Goal: Information Seeking & Learning: Compare options

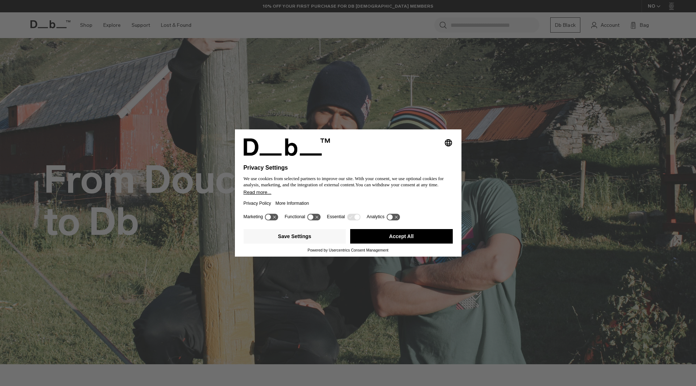
click at [409, 246] on div "Save Settings Accept All" at bounding box center [348, 237] width 209 height 22
click at [407, 244] on div "Save Settings Accept All" at bounding box center [348, 237] width 209 height 22
click at [394, 245] on div "Save Settings Accept All" at bounding box center [348, 237] width 209 height 22
click at [401, 236] on button "Accept All" at bounding box center [401, 236] width 103 height 15
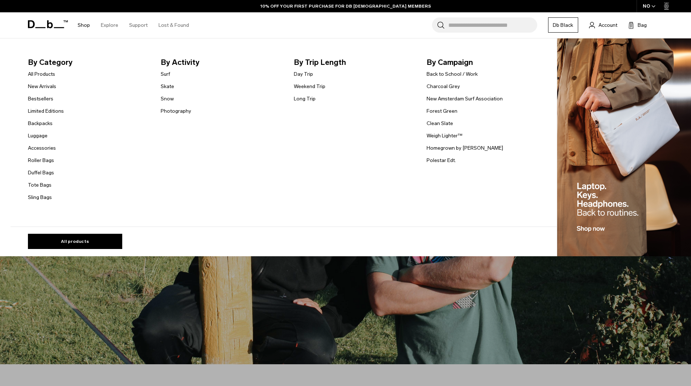
click at [52, 61] on span "By Category" at bounding box center [88, 63] width 121 height 12
click at [49, 126] on link "Backpacks" at bounding box center [40, 124] width 25 height 8
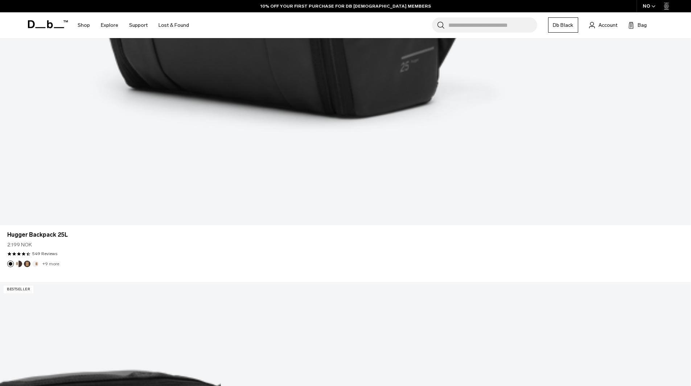
scroll to position [653, 0]
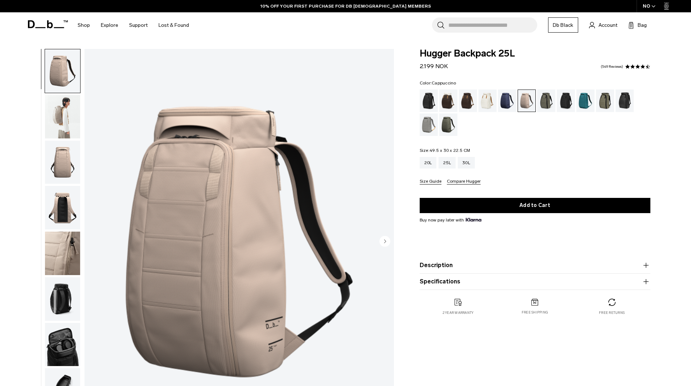
drag, startPoint x: 0, startPoint y: 0, endPoint x: 458, endPoint y: 98, distance: 468.5
click at [454, 97] on div "Cappuccino" at bounding box center [448, 101] width 18 height 22
click at [462, 99] on div "Espresso" at bounding box center [468, 101] width 18 height 22
click at [446, 126] on div "Moss Green" at bounding box center [448, 124] width 18 height 22
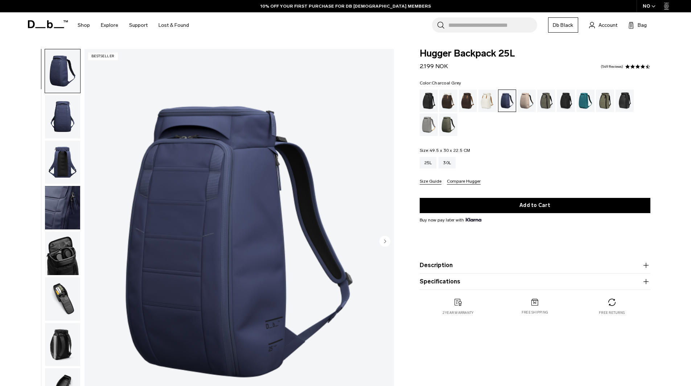
click at [564, 105] on div "Charcoal Grey" at bounding box center [565, 101] width 18 height 22
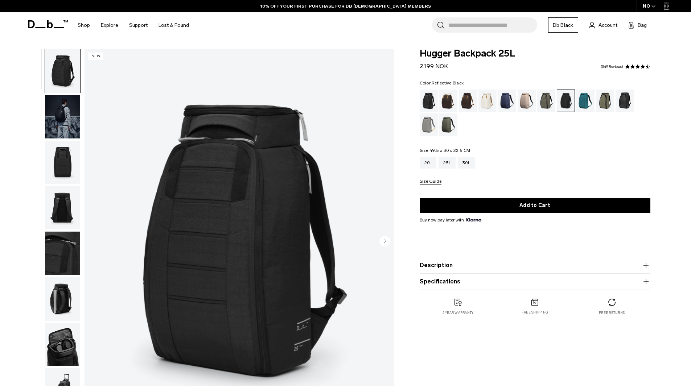
click at [624, 100] on div "Reflective Black" at bounding box center [624, 101] width 18 height 22
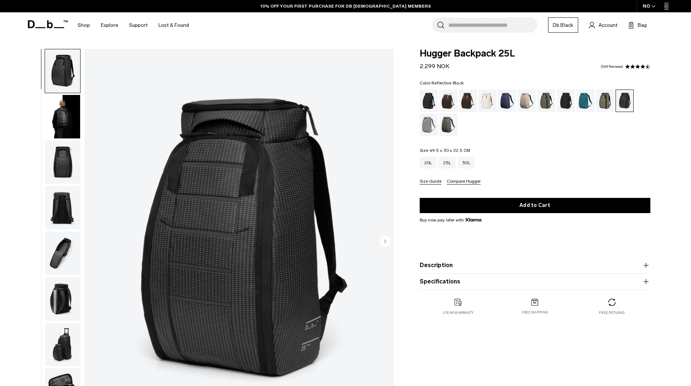
drag, startPoint x: 623, startPoint y: 100, endPoint x: 579, endPoint y: 106, distance: 44.6
click at [623, 100] on div "Reflective Black" at bounding box center [625, 101] width 18 height 22
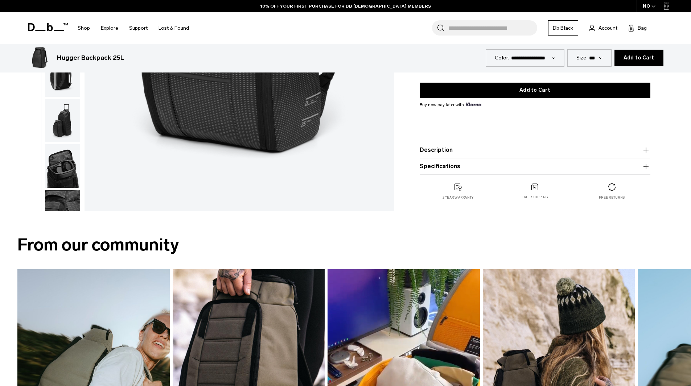
scroll to position [109, 0]
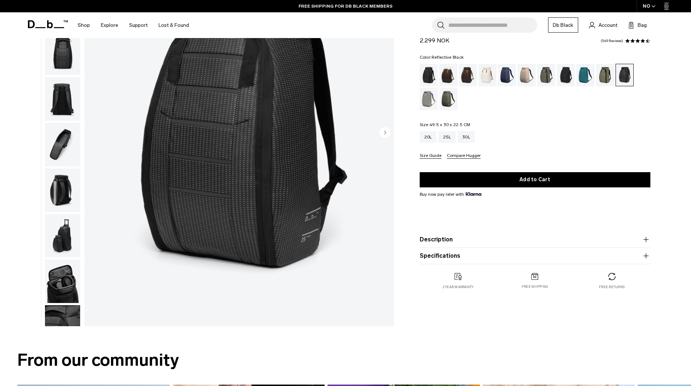
click at [439, 238] on button "Description" at bounding box center [534, 239] width 231 height 9
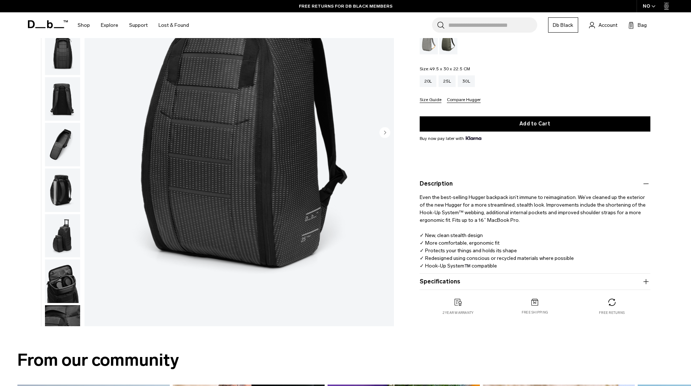
drag, startPoint x: 529, startPoint y: 218, endPoint x: 505, endPoint y: 221, distance: 23.8
click at [505, 221] on p "Even the best-selling Hugger backpack isn’t immune to reimagination. We’ve clea…" at bounding box center [534, 229] width 231 height 82
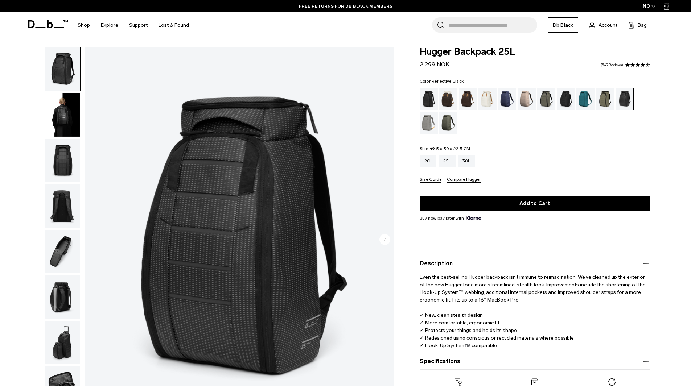
scroll to position [0, 0]
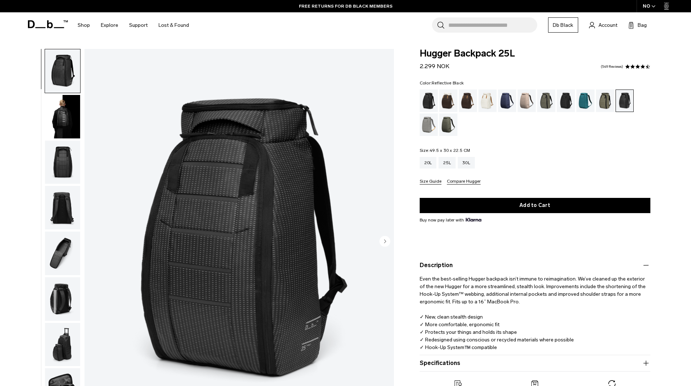
click at [60, 123] on img "button" at bounding box center [62, 117] width 35 height 44
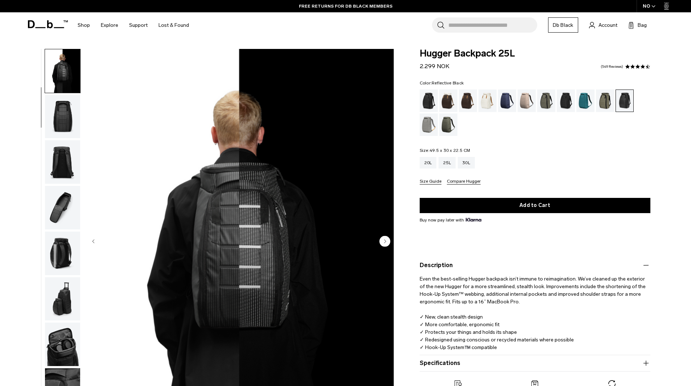
click at [55, 150] on img "button" at bounding box center [62, 162] width 35 height 44
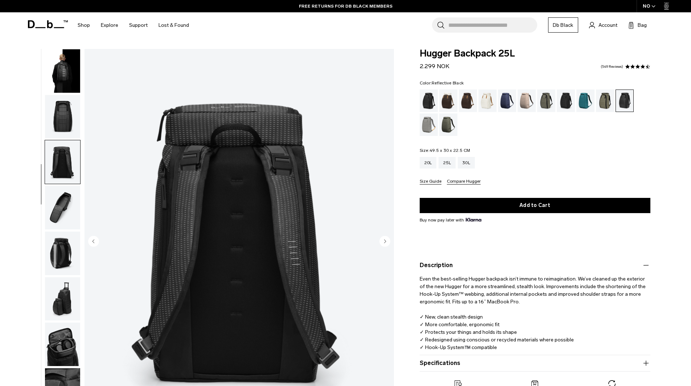
scroll to position [69, 0]
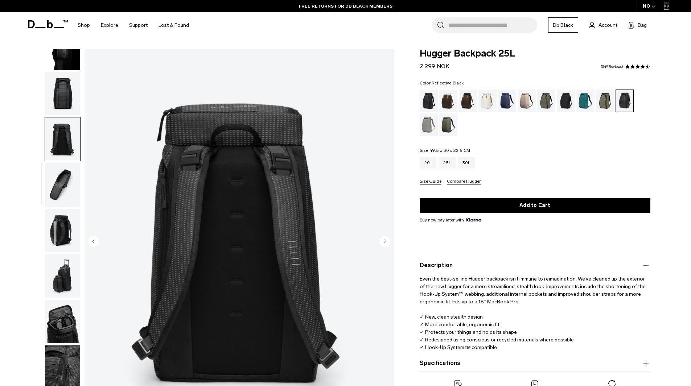
click at [61, 99] on img "button" at bounding box center [62, 94] width 35 height 44
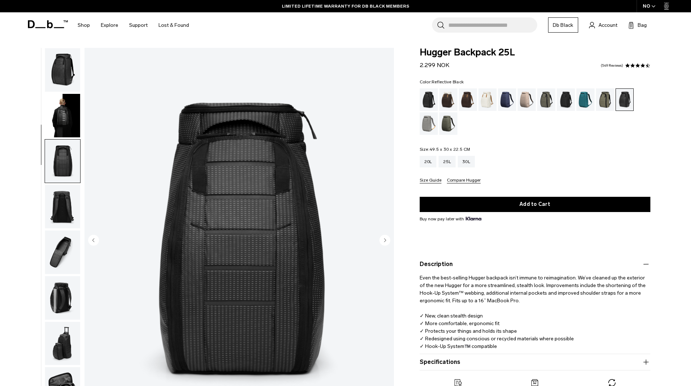
scroll to position [0, 0]
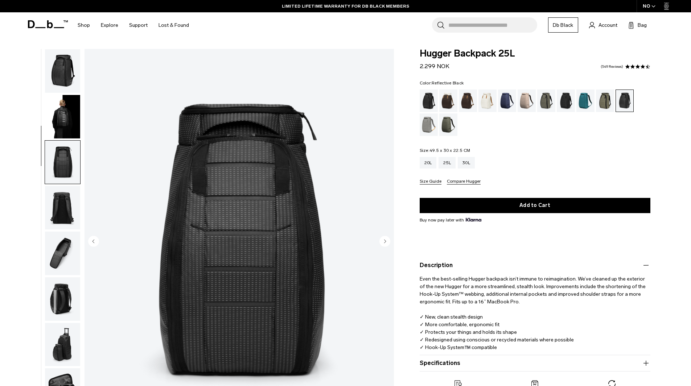
click at [69, 125] on img "button" at bounding box center [62, 117] width 35 height 44
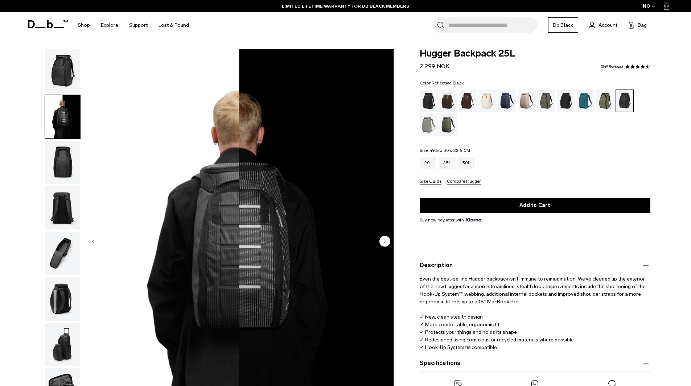
scroll to position [46, 0]
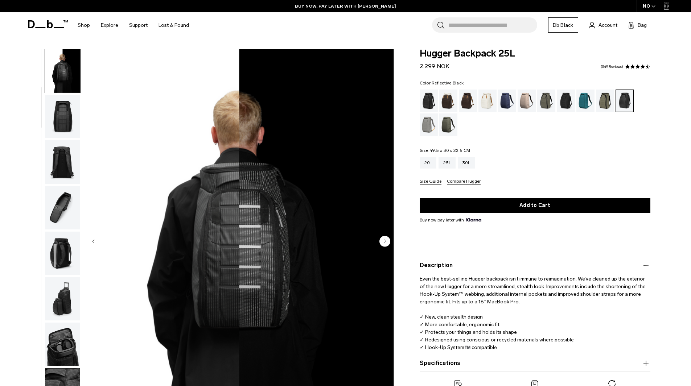
click at [383, 239] on circle "Next slide" at bounding box center [384, 241] width 11 height 11
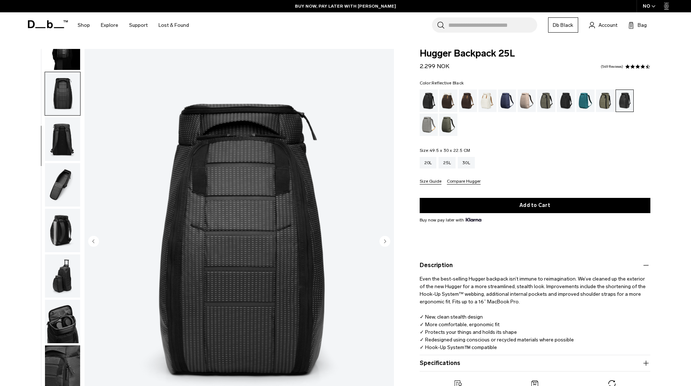
click at [382, 239] on circle "Next slide" at bounding box center [384, 241] width 11 height 11
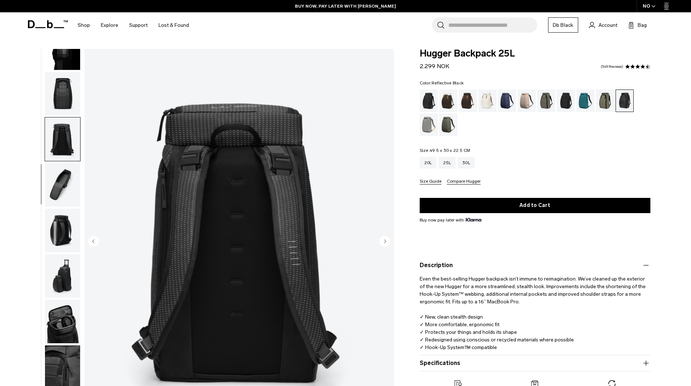
click at [382, 239] on circle "Next slide" at bounding box center [384, 241] width 11 height 11
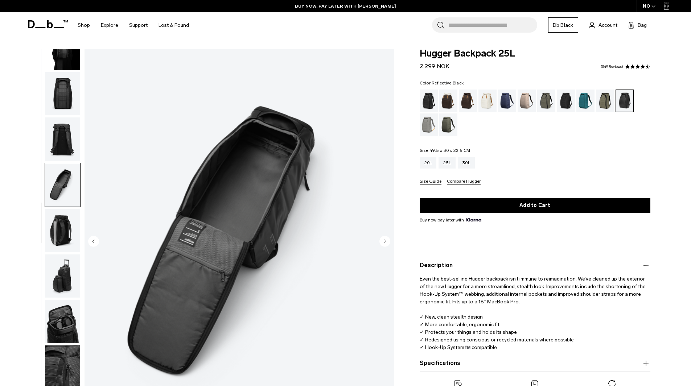
click at [382, 239] on circle "Next slide" at bounding box center [384, 241] width 11 height 11
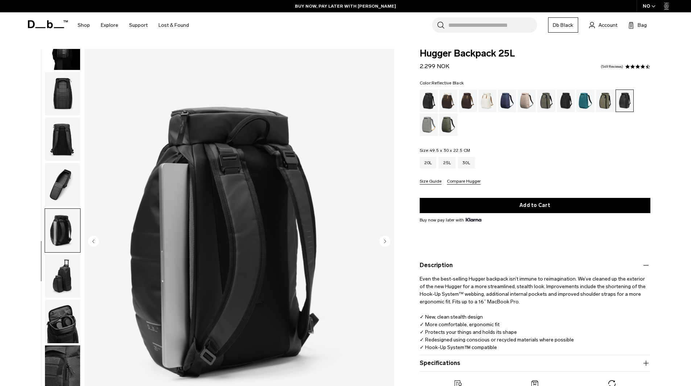
click at [381, 239] on circle "Next slide" at bounding box center [384, 241] width 11 height 11
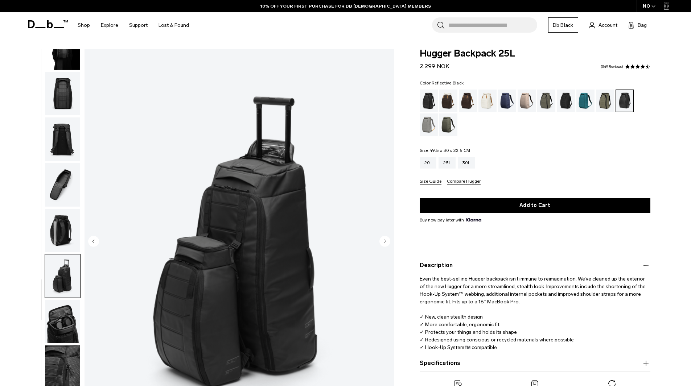
click at [381, 239] on circle "Next slide" at bounding box center [384, 241] width 11 height 11
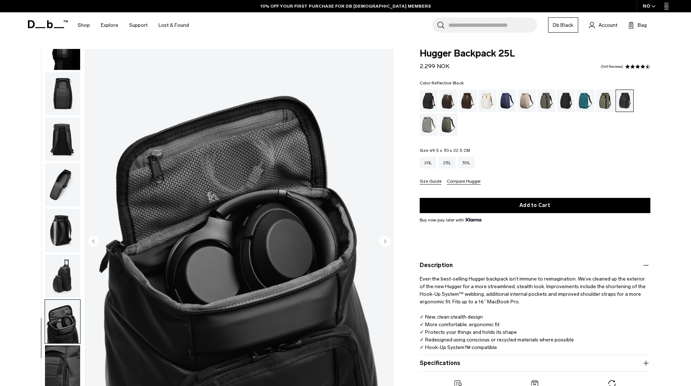
click at [381, 239] on circle "Next slide" at bounding box center [384, 241] width 11 height 11
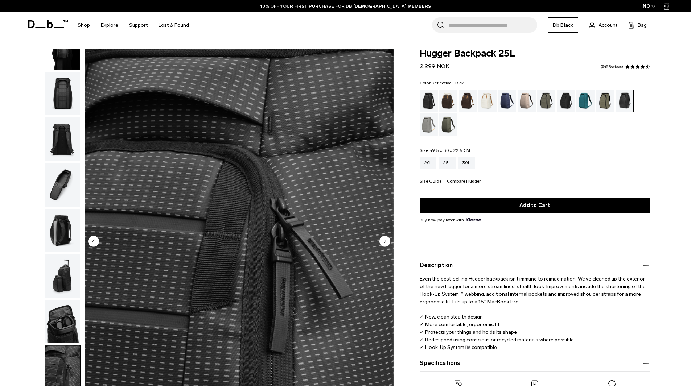
click at [381, 239] on circle "Next slide" at bounding box center [384, 241] width 11 height 11
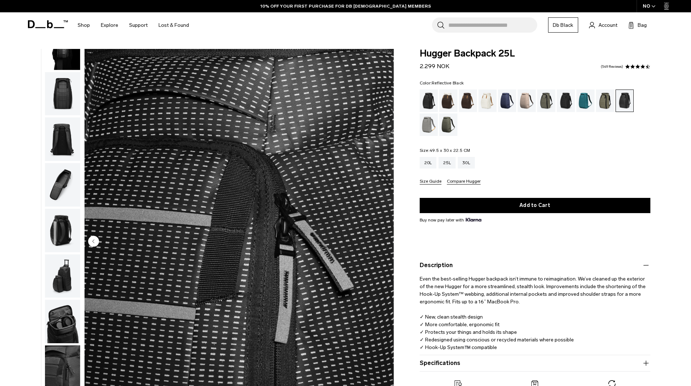
click at [381, 239] on img "10 / 10" at bounding box center [238, 242] width 309 height 386
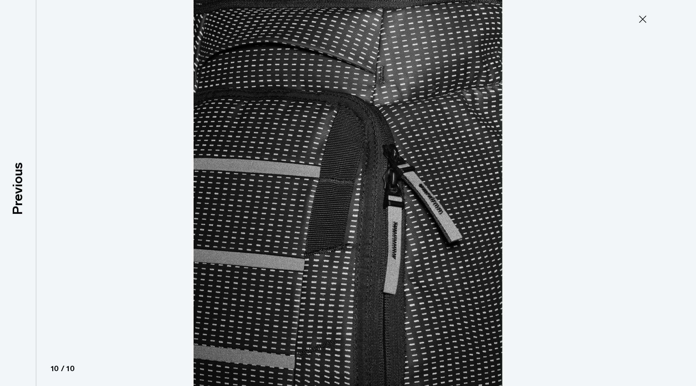
click at [381, 239] on img at bounding box center [348, 193] width 326 height 386
click at [647, 17] on icon at bounding box center [643, 19] width 12 height 12
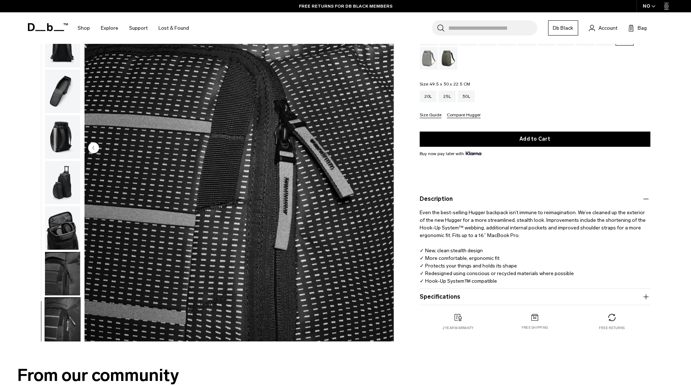
scroll to position [73, 0]
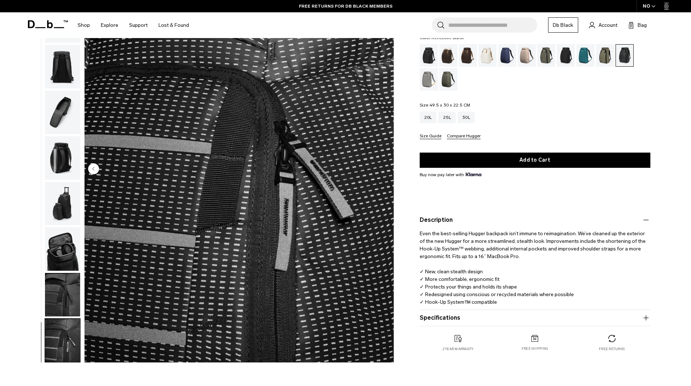
click at [47, 223] on img "button" at bounding box center [62, 204] width 35 height 44
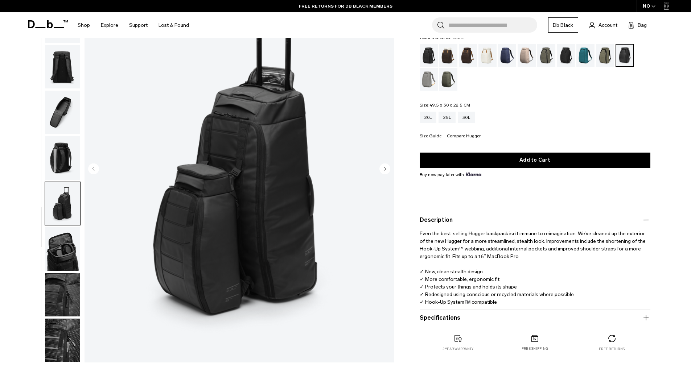
click at [58, 207] on img "button" at bounding box center [62, 204] width 35 height 44
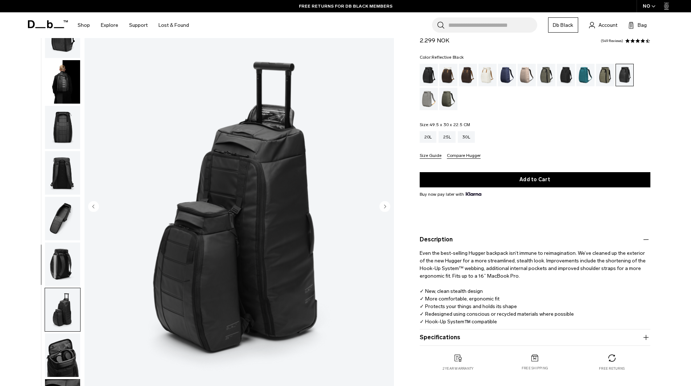
scroll to position [0, 0]
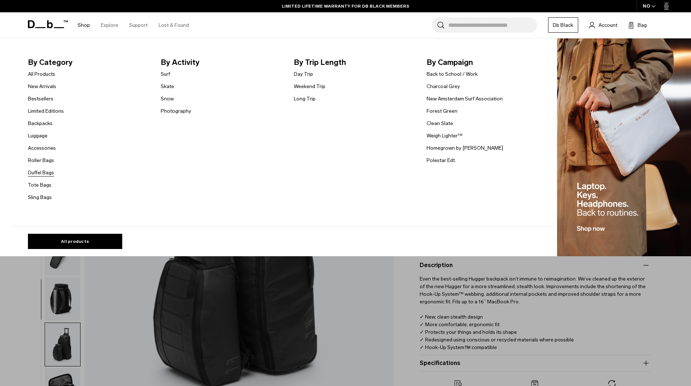
click at [49, 174] on link "Duffel Bags" at bounding box center [41, 173] width 26 height 8
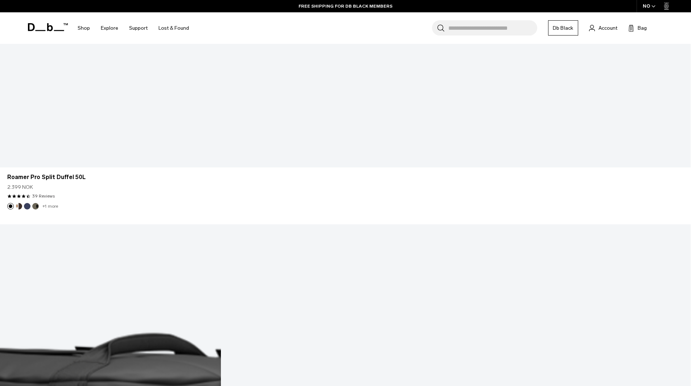
scroll to position [2610, 0]
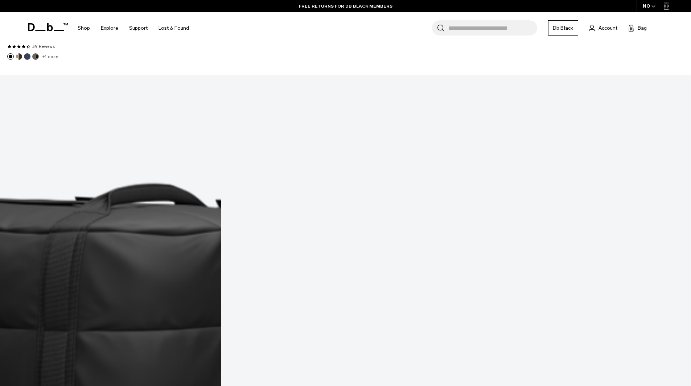
copy p "duffel"
